Goal: Find specific page/section: Find specific page/section

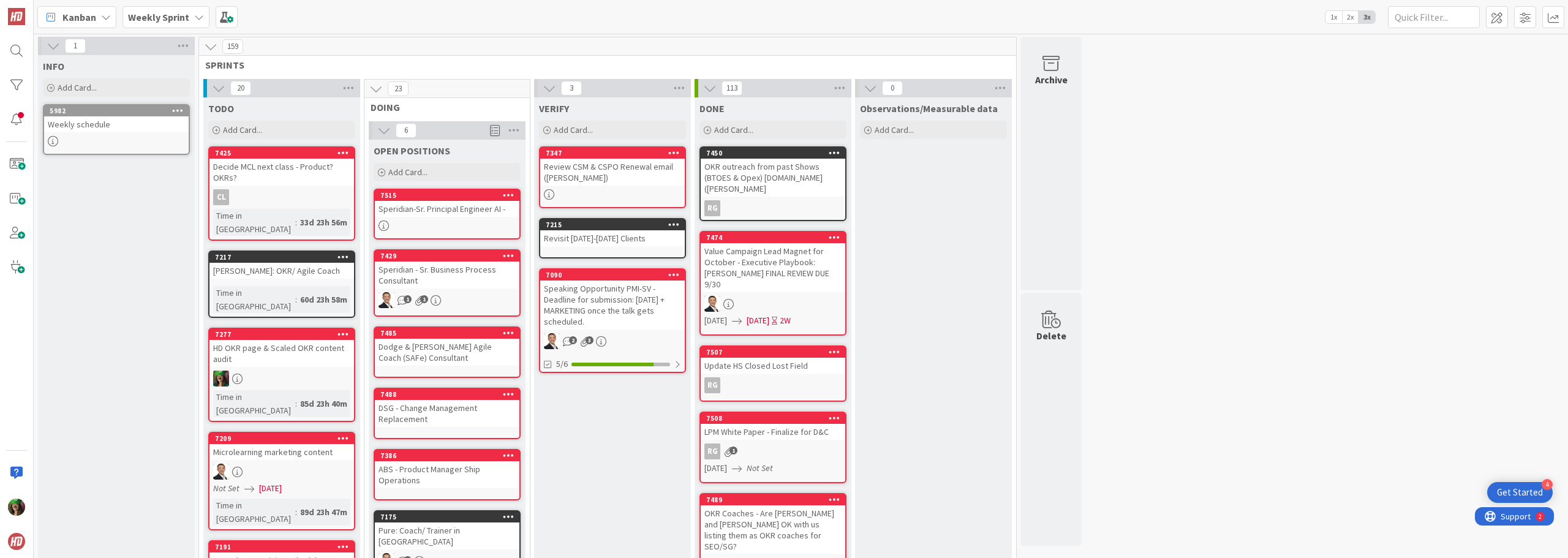
scroll to position [735, 0]
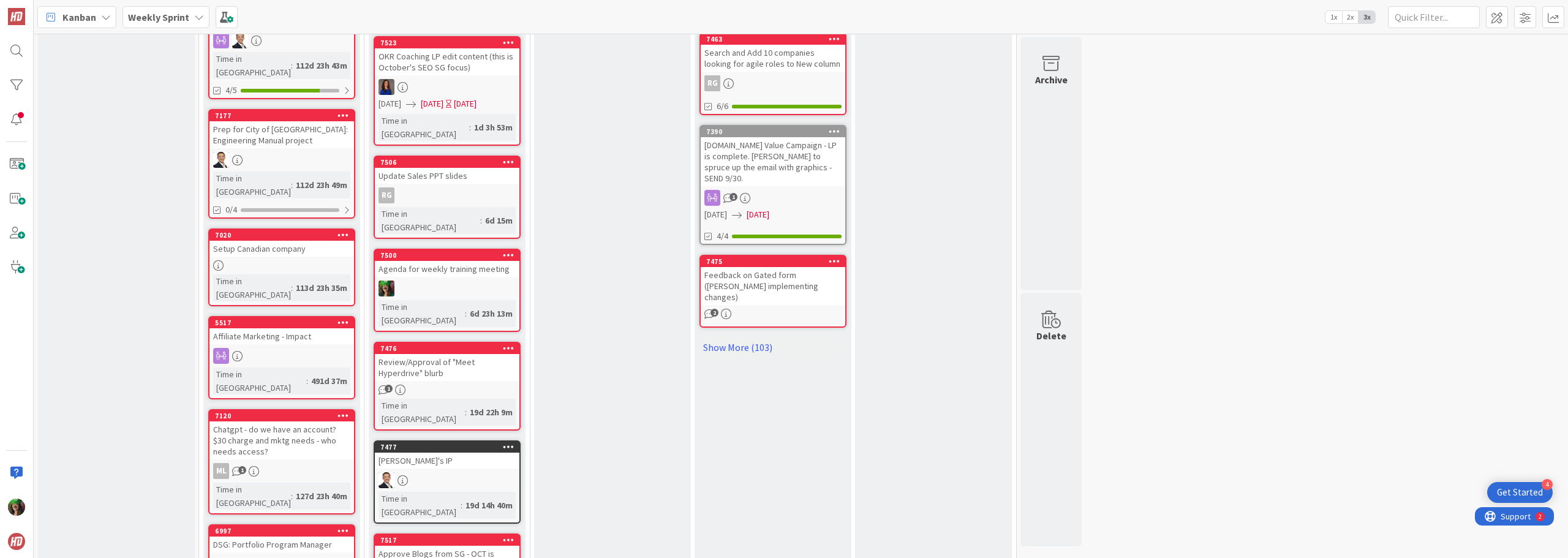
click at [153, 19] on b "Weekly Sprint" at bounding box center [158, 17] width 62 height 12
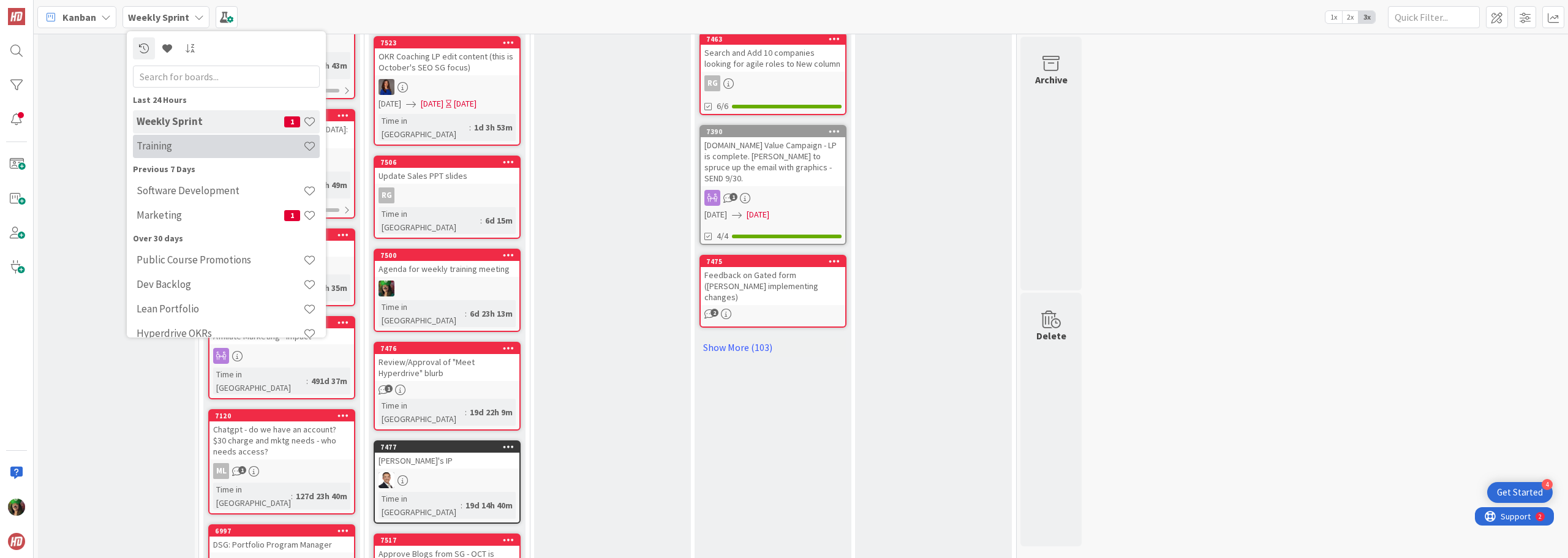
click at [195, 148] on h4 "Training" at bounding box center [220, 146] width 167 height 12
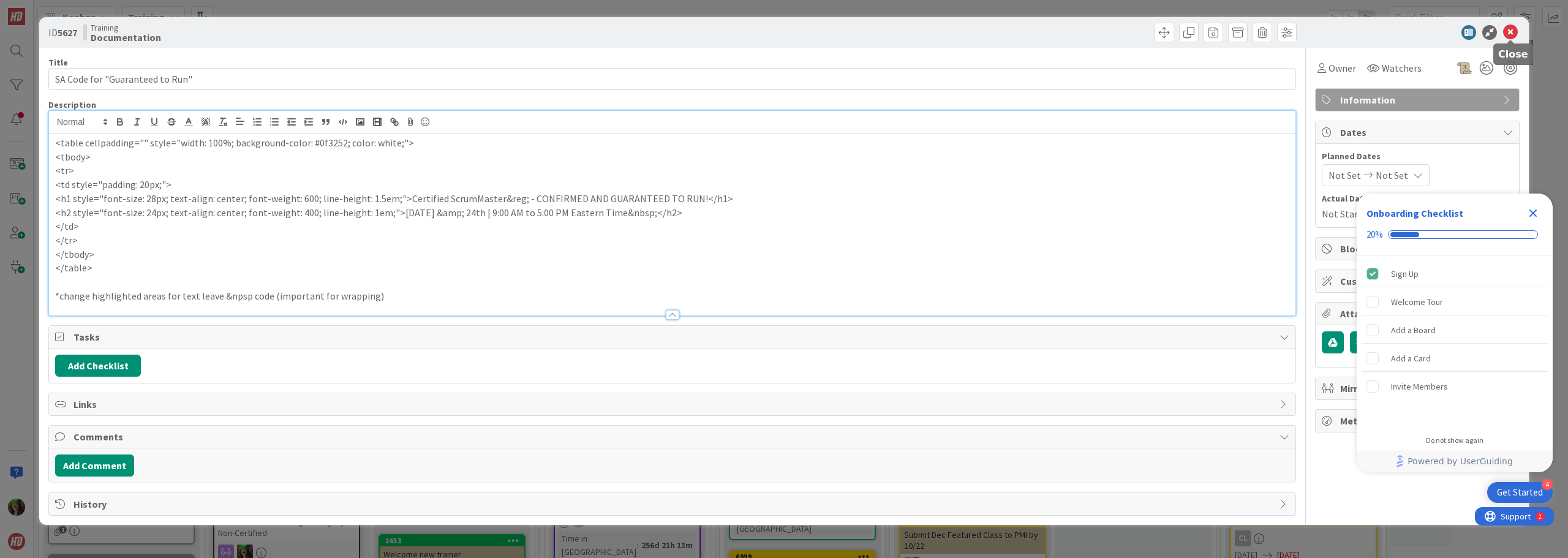
click at [1513, 33] on icon at bounding box center [1510, 32] width 15 height 15
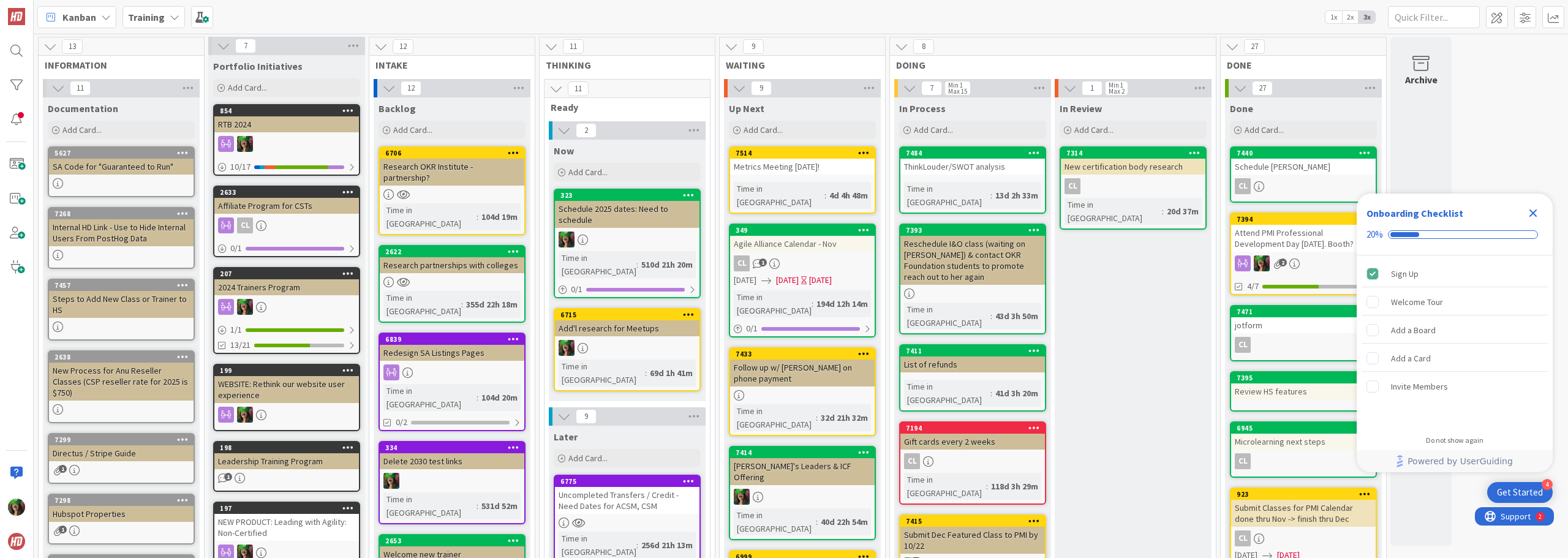
click at [1536, 210] on icon "Close Checklist" at bounding box center [1534, 214] width 8 height 8
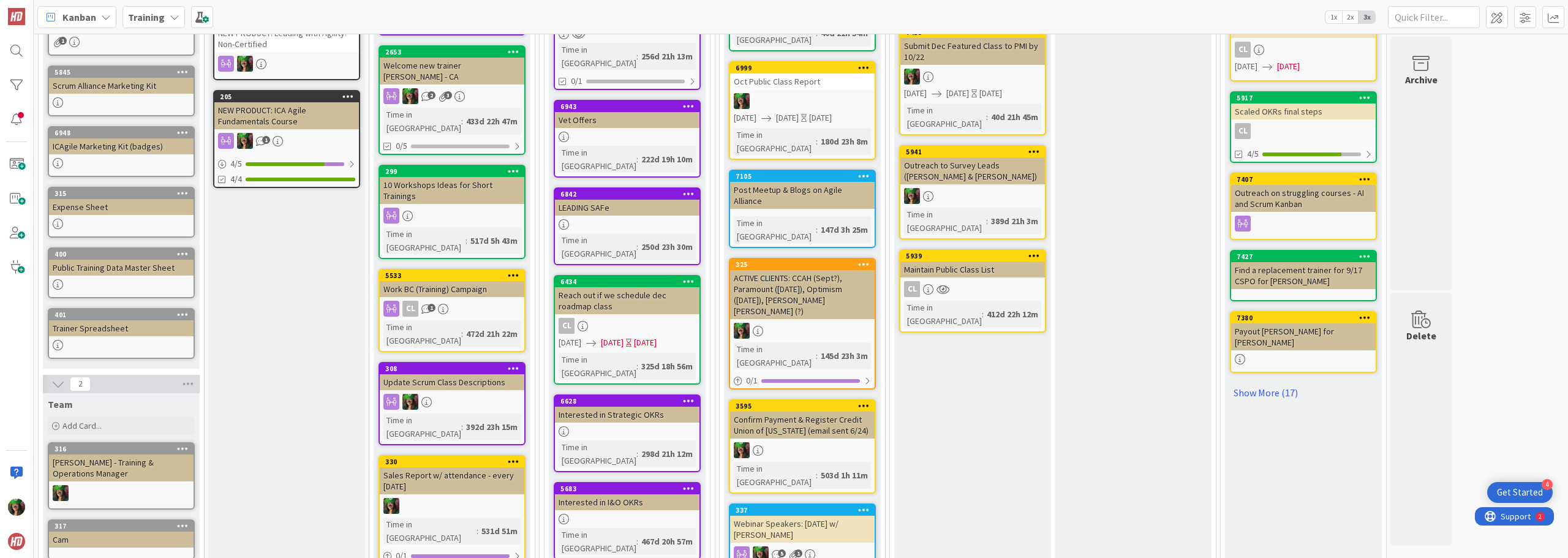
scroll to position [490, 0]
